Goal: Task Accomplishment & Management: Use online tool/utility

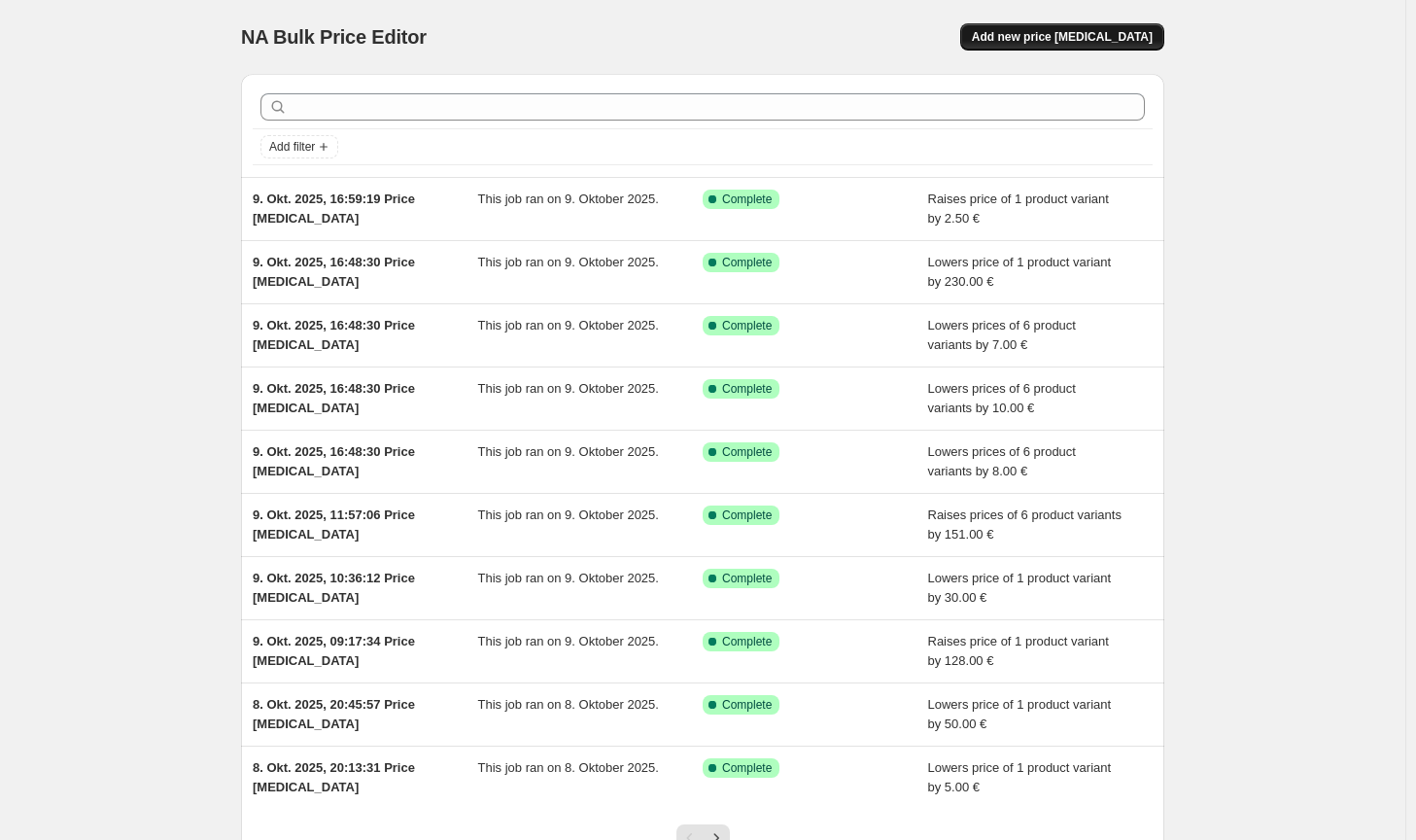
click at [1030, 34] on span "Add new price [MEDICAL_DATA]" at bounding box center [1062, 37] width 181 height 16
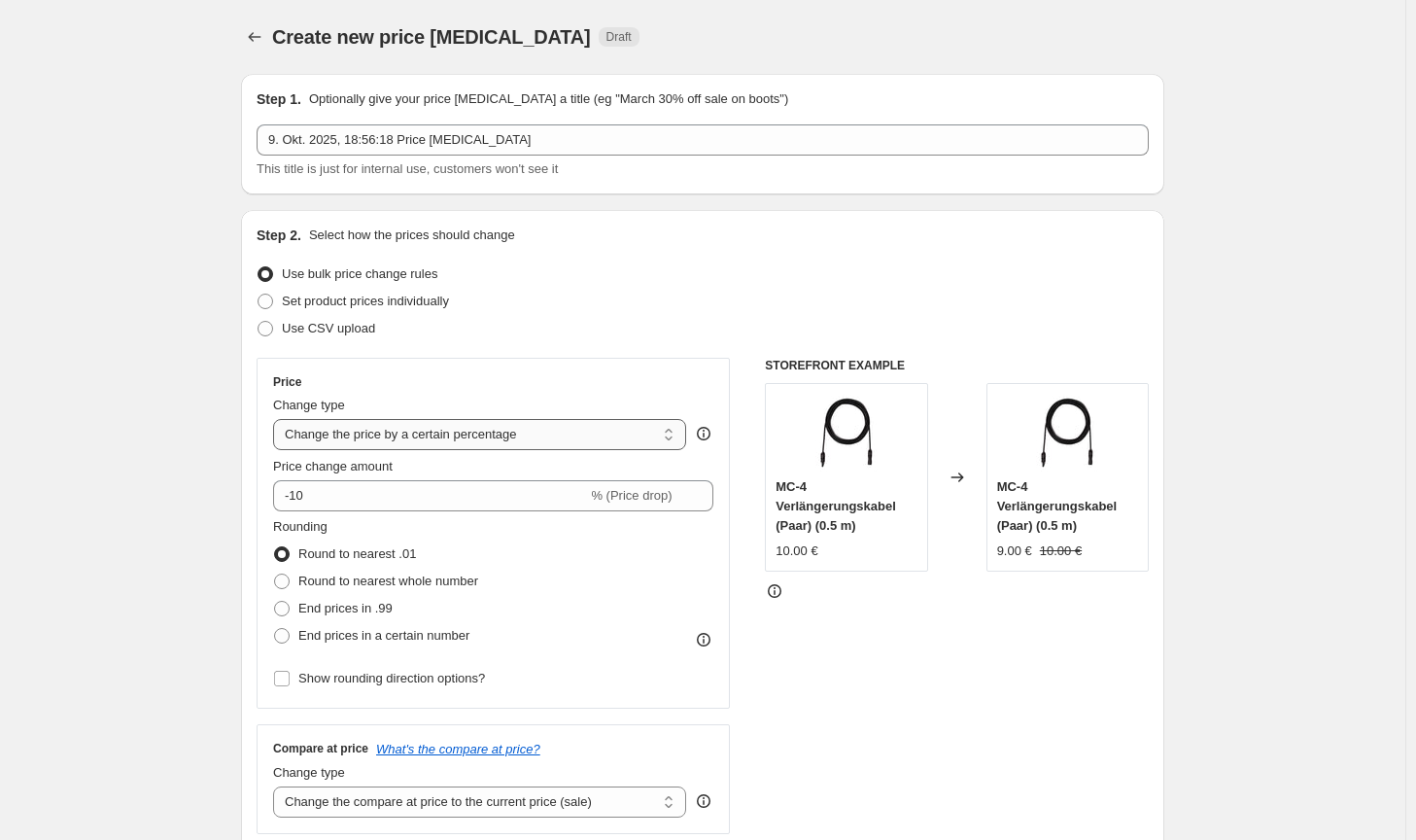
click at [442, 446] on select "Change the price to a certain amount Change the price by a certain amount Chang…" at bounding box center [480, 433] width 414 height 31
click at [456, 442] on select "Change the price to a certain amount Change the price by a certain amount Chang…" at bounding box center [480, 433] width 414 height 31
select select "by"
click at [277, 419] on select "Change the price to a certain amount Change the price by a certain amount Chang…" at bounding box center [480, 433] width 414 height 31
type input "-10.00"
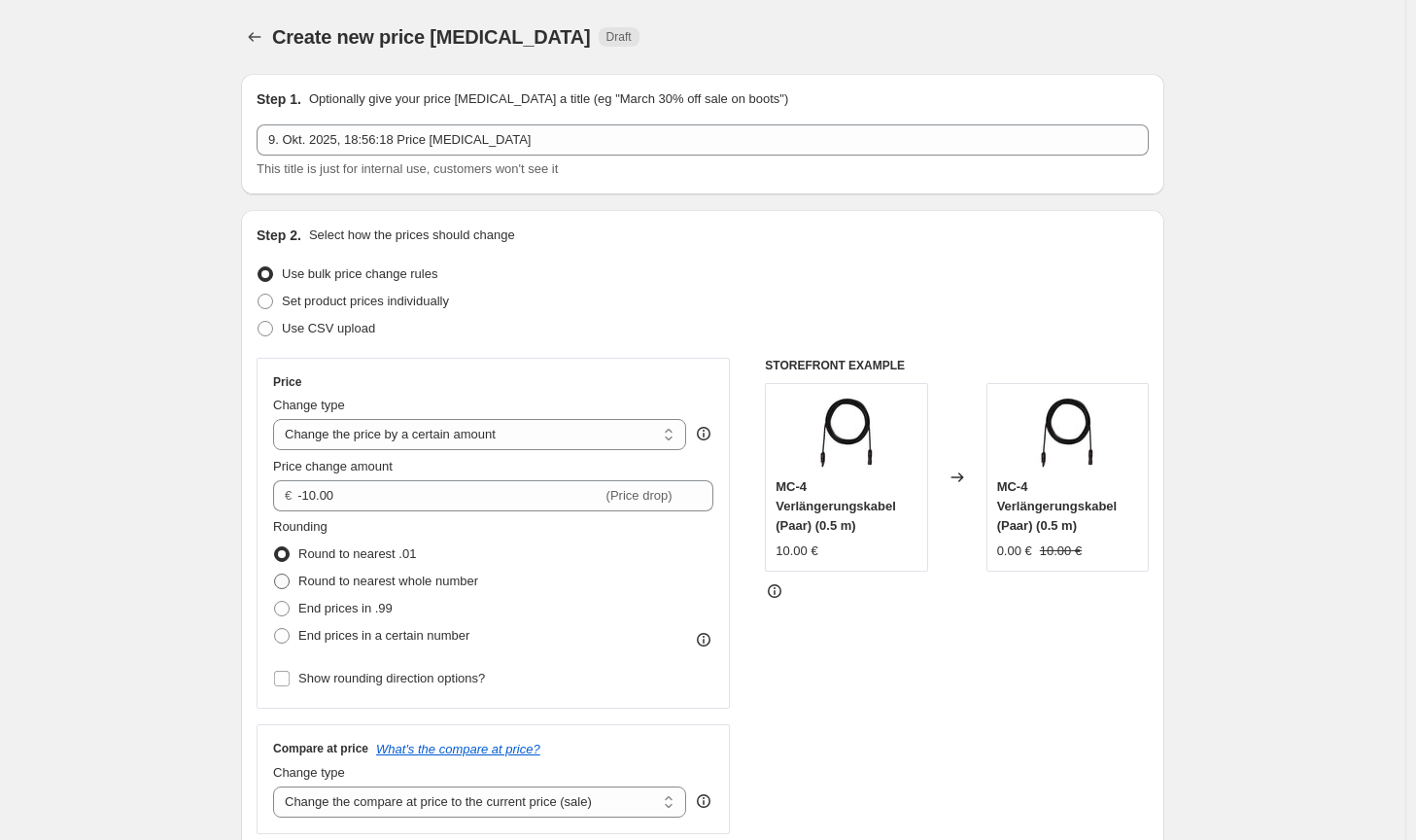
click at [381, 584] on span "Round to nearest whole number" at bounding box center [389, 581] width 180 height 15
click at [275, 575] on input "Round to nearest whole number" at bounding box center [274, 574] width 1 height 1
radio input "true"
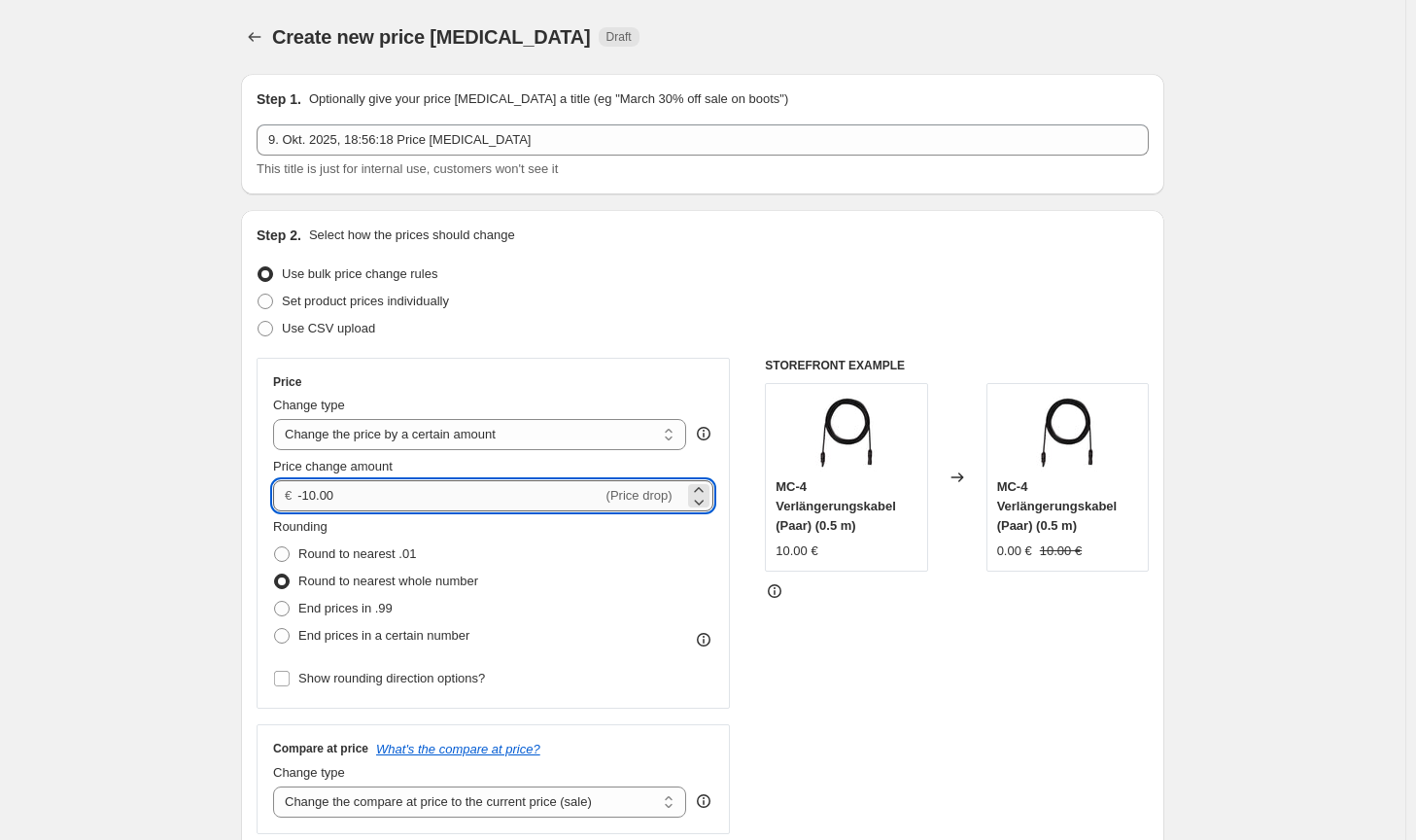
drag, startPoint x: 362, startPoint y: 499, endPoint x: 316, endPoint y: 497, distance: 46.0
click at [316, 497] on input "-10.00" at bounding box center [449, 495] width 304 height 31
type input "-1.00"
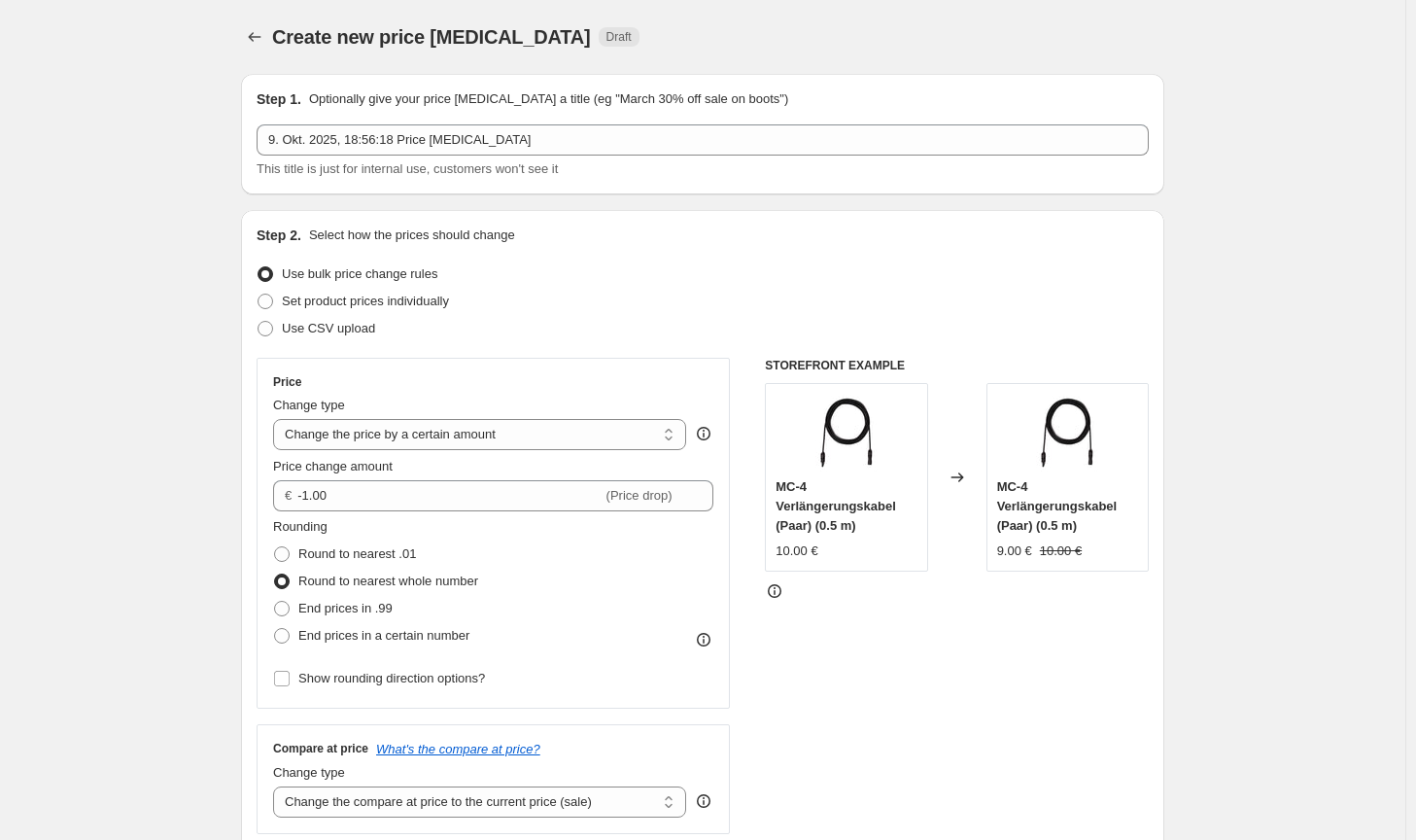
click at [942, 710] on div "STOREFRONT EXAMPLE MC-4 Verlängerungskabel (Paar) (0.5 m) 10.00 € Changed to MC…" at bounding box center [957, 596] width 384 height 476
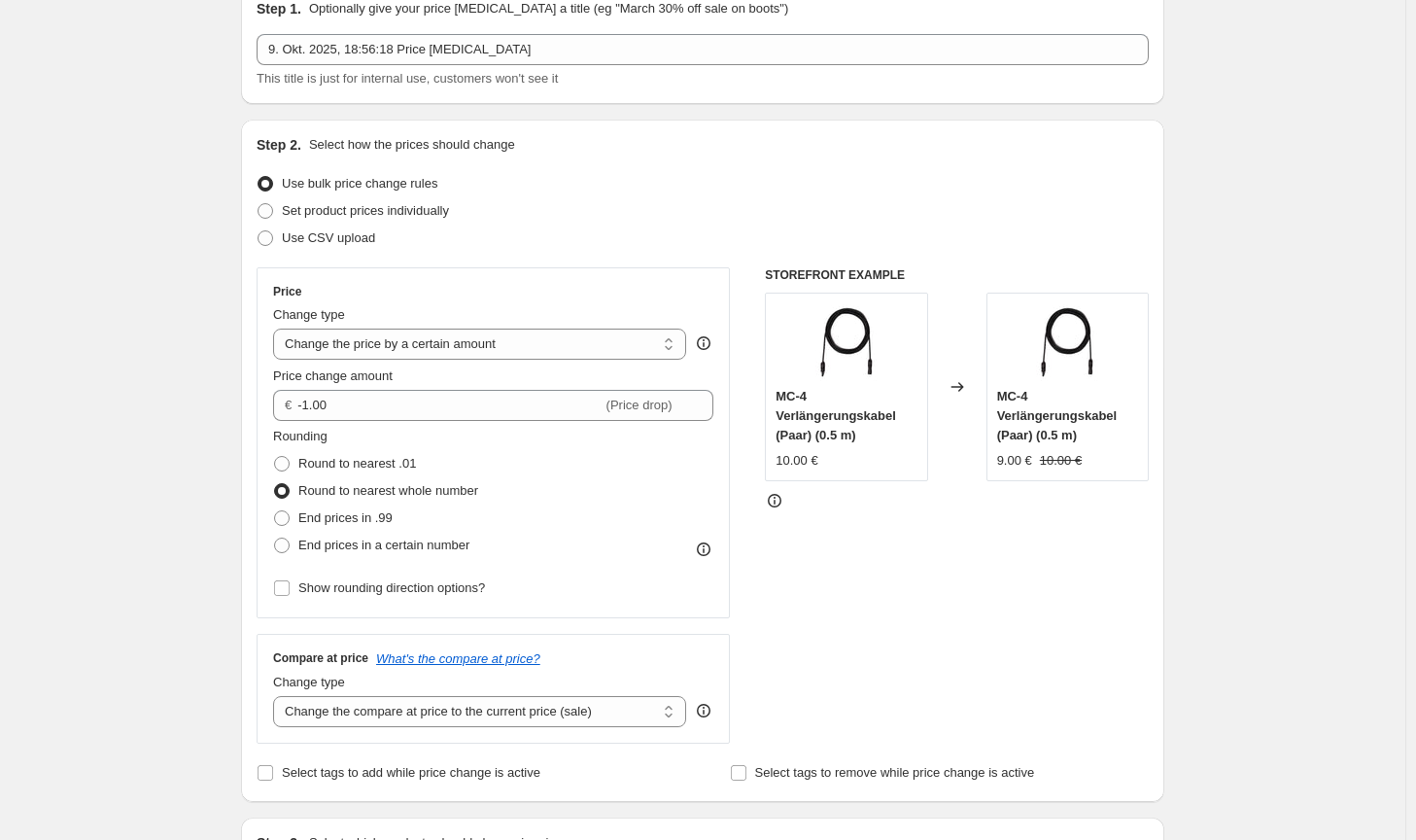
scroll to position [292, 0]
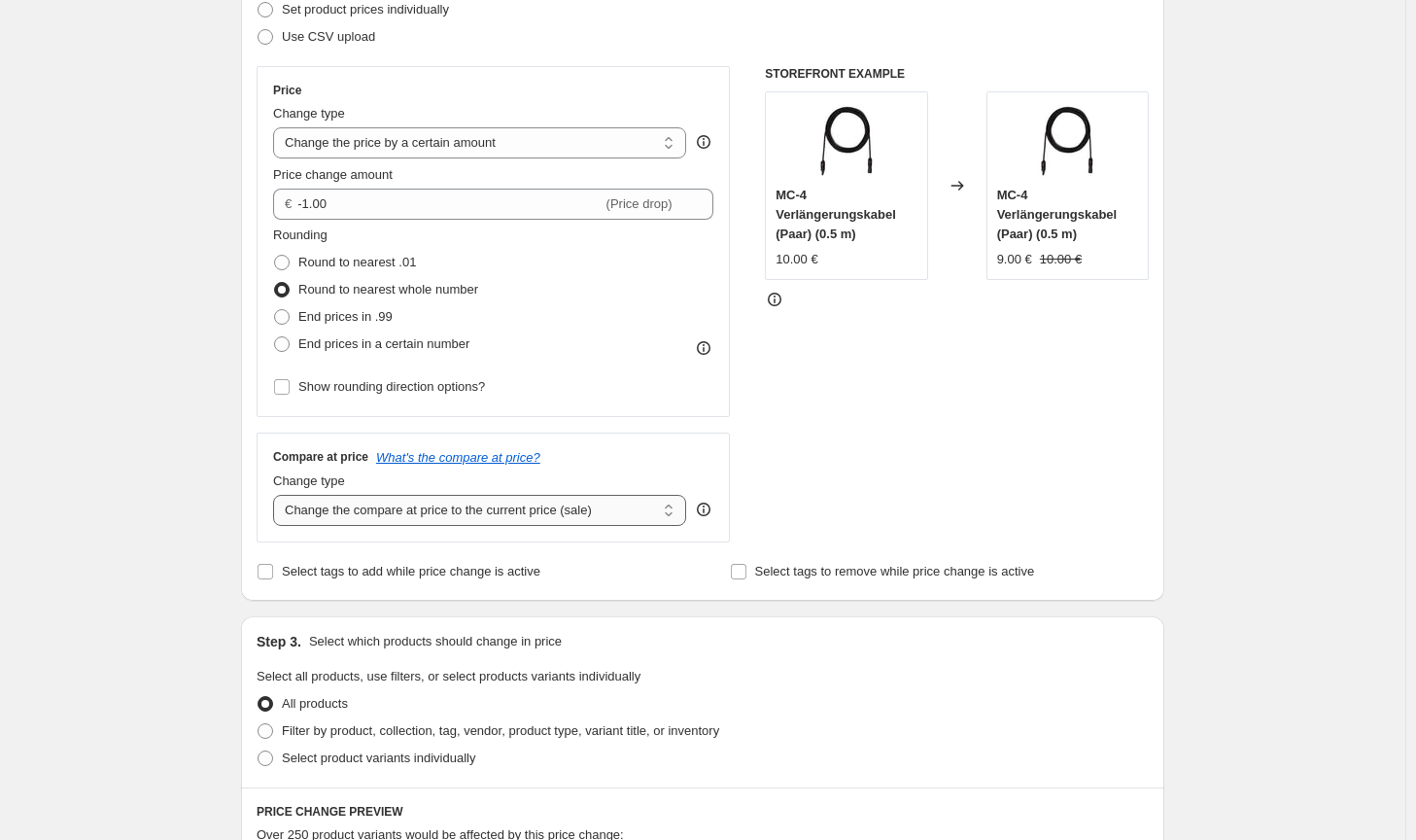
click at [600, 500] on select "Change the compare at price to the current price (sale) Change the compare at p…" at bounding box center [480, 510] width 414 height 31
select select "no_change"
click at [277, 495] on select "Change the compare at price to the current price (sale) Change the compare at p…" at bounding box center [480, 510] width 414 height 31
click at [496, 730] on span "Filter by product, collection, tag, vendor, product type, variant title, or inv…" at bounding box center [501, 730] width 437 height 15
click at [258, 724] on input "Filter by product, collection, tag, vendor, product type, variant title, or inv…" at bounding box center [257, 723] width 1 height 1
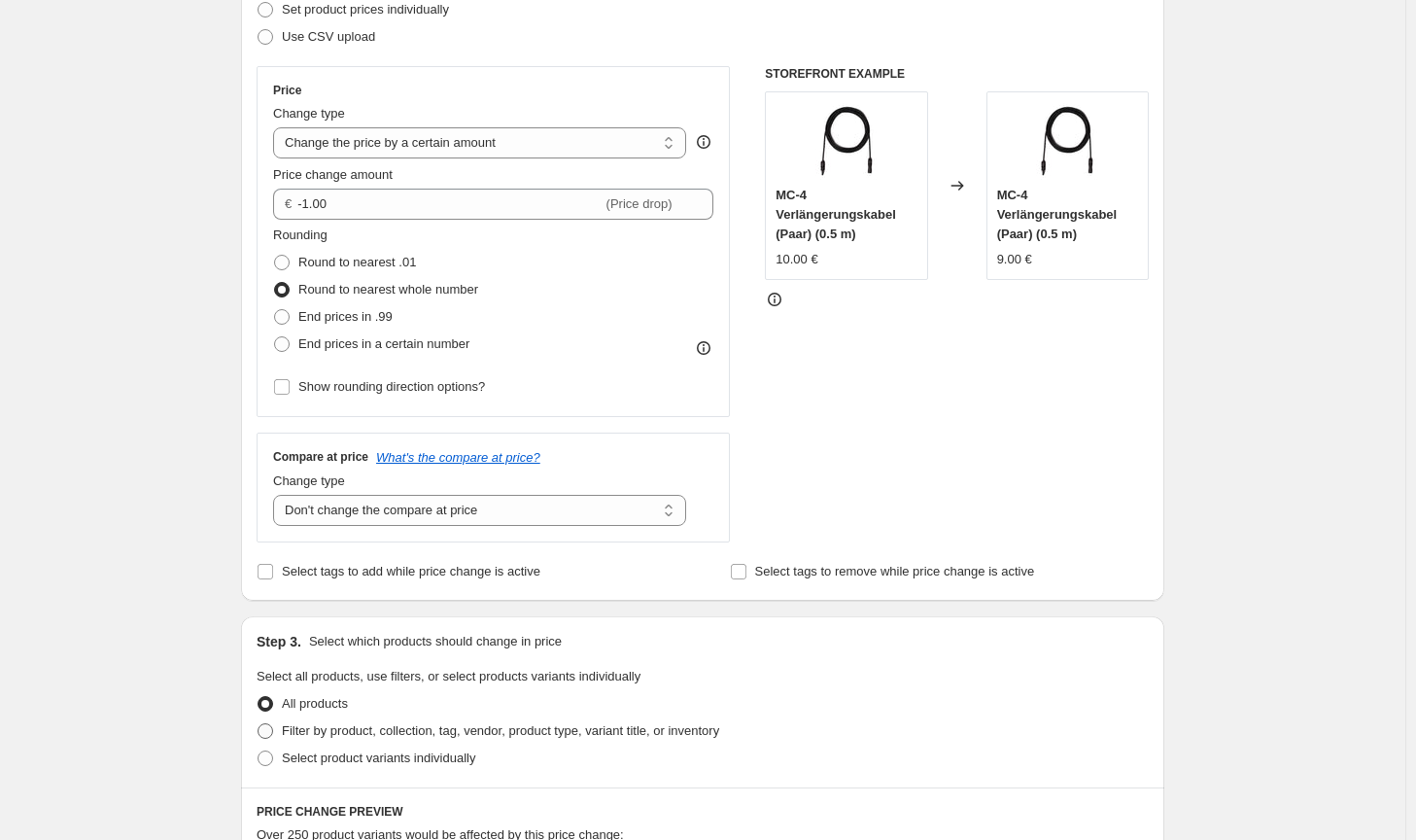
radio input "true"
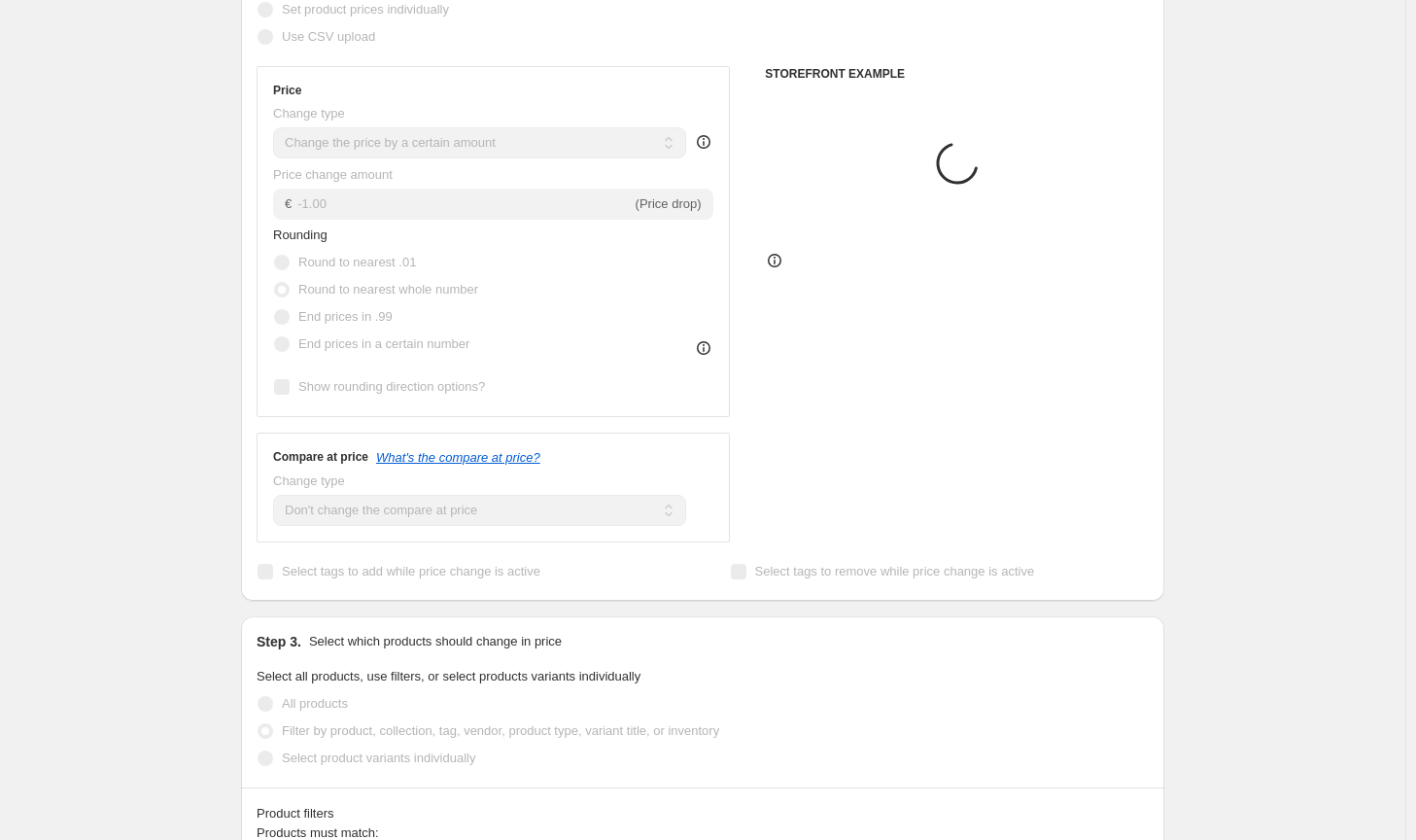
scroll to position [681, 0]
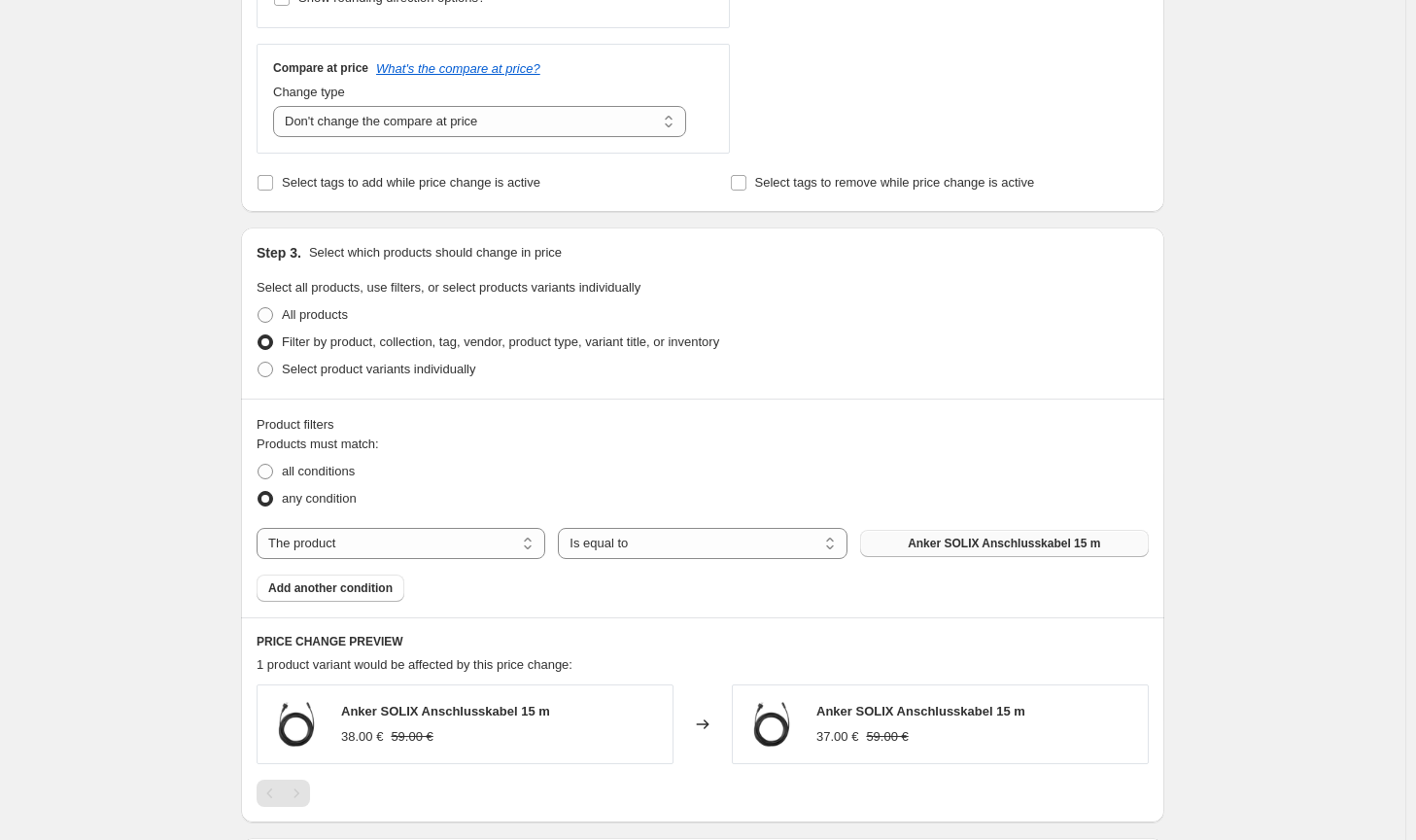
click at [943, 533] on button "Anker SOLIX Anschlusskabel 15 m" at bounding box center [1004, 543] width 289 height 28
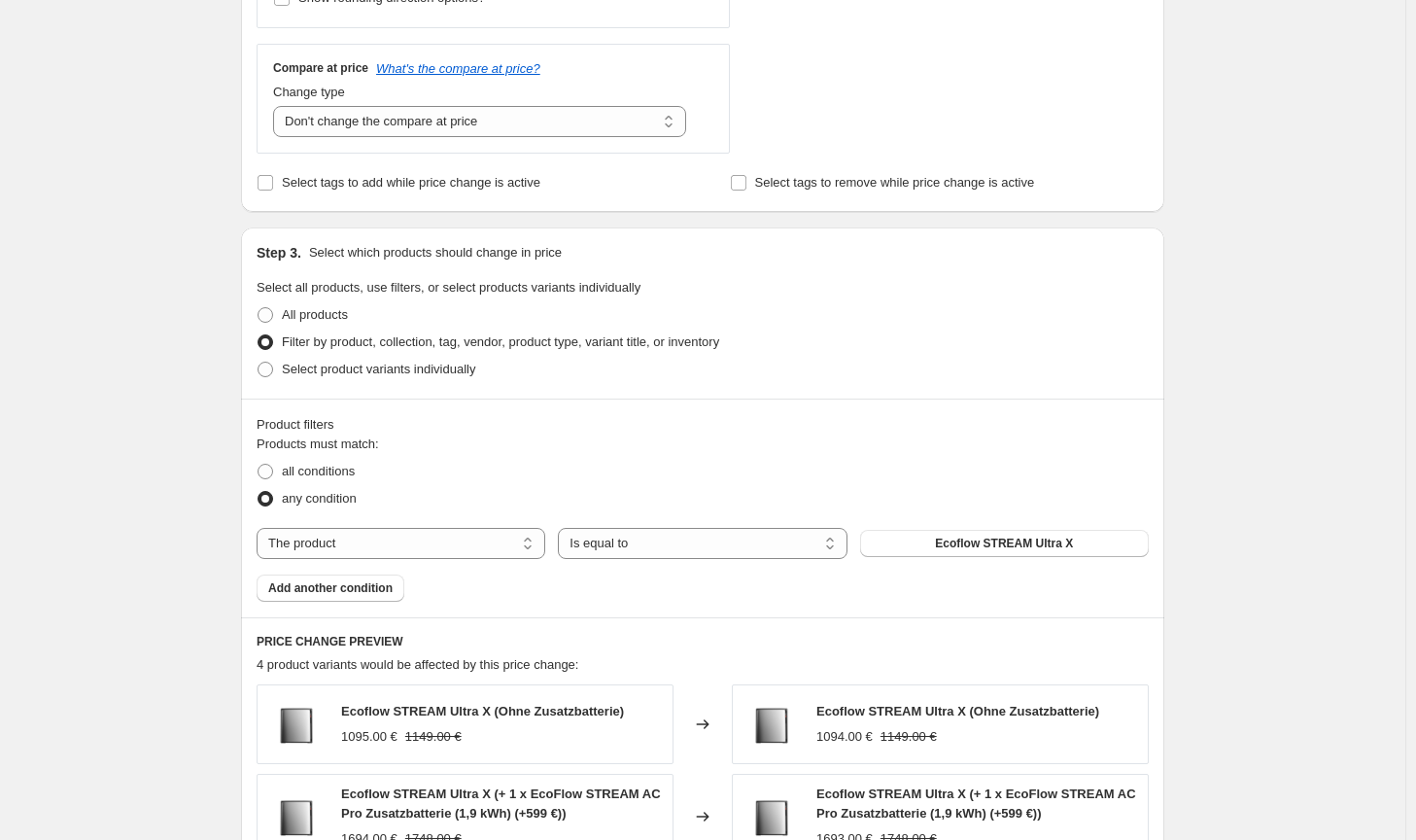
scroll to position [1250, 0]
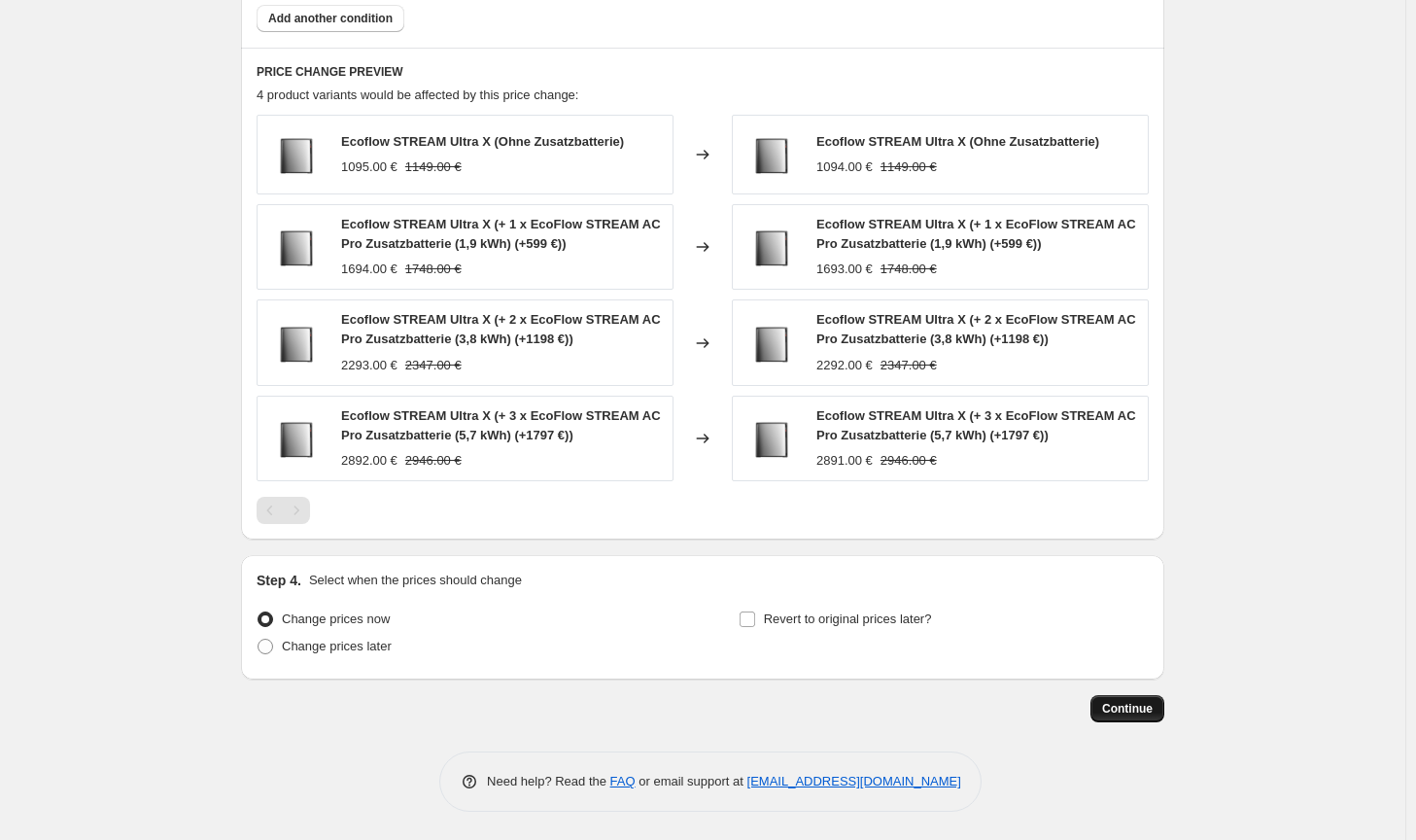
click at [1121, 720] on button "Continue" at bounding box center [1127, 708] width 74 height 28
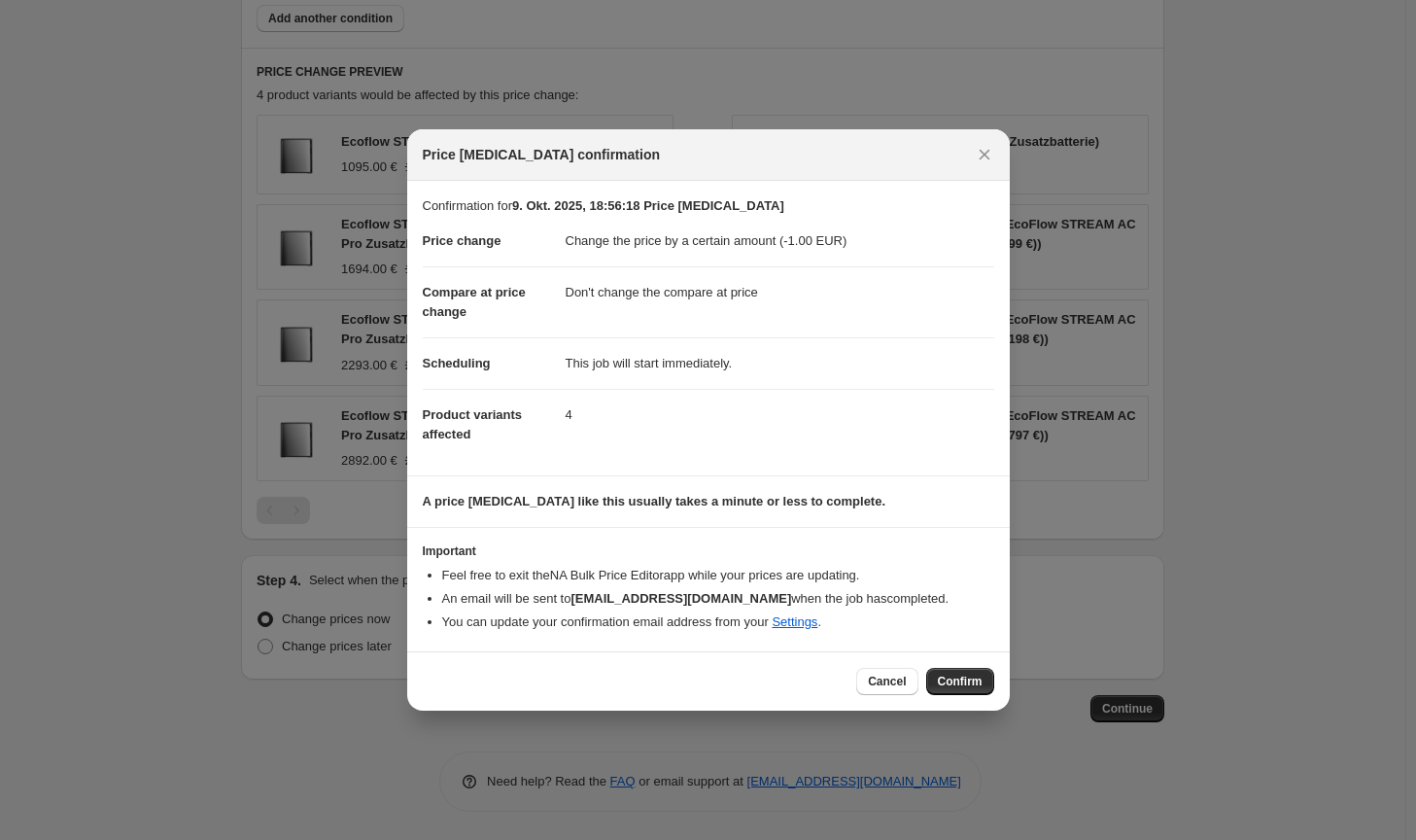
click at [986, 701] on div "Cancel Confirm" at bounding box center [708, 681] width 603 height 59
click at [983, 698] on div "Cancel Confirm" at bounding box center [708, 681] width 603 height 59
click at [983, 691] on button "Confirm" at bounding box center [960, 682] width 68 height 28
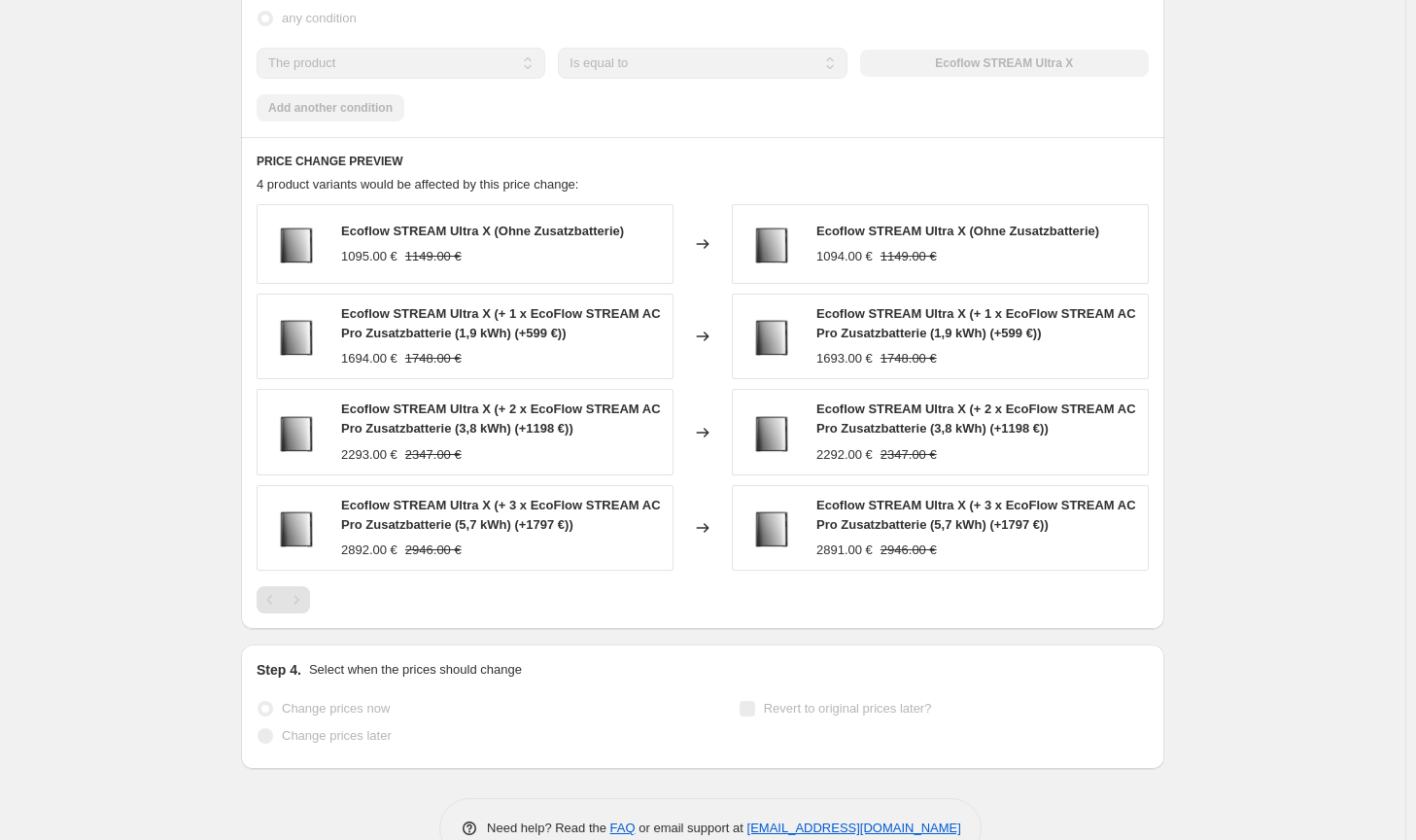
select select "by"
select select "no_change"
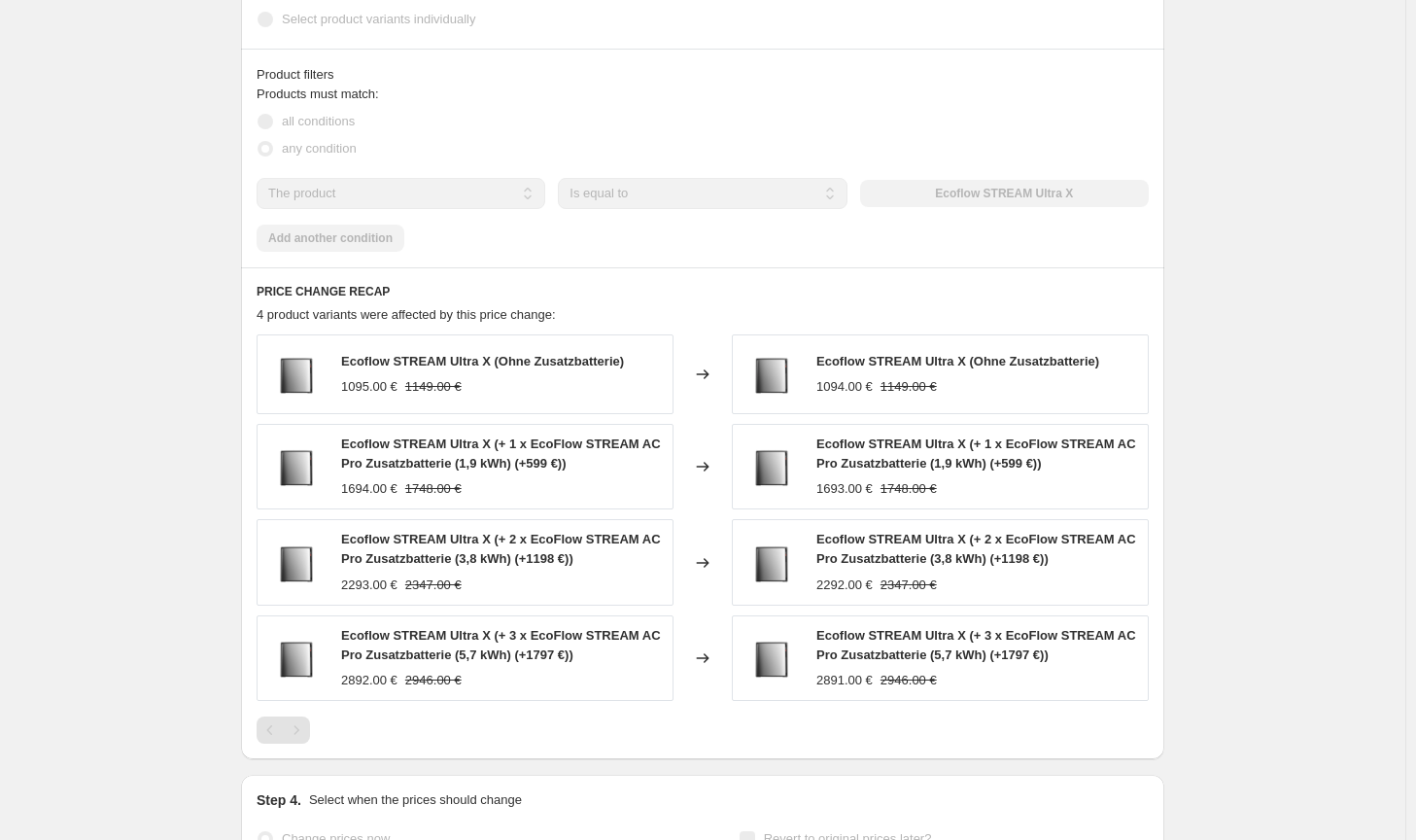
scroll to position [0, 0]
